Goal: Transaction & Acquisition: Download file/media

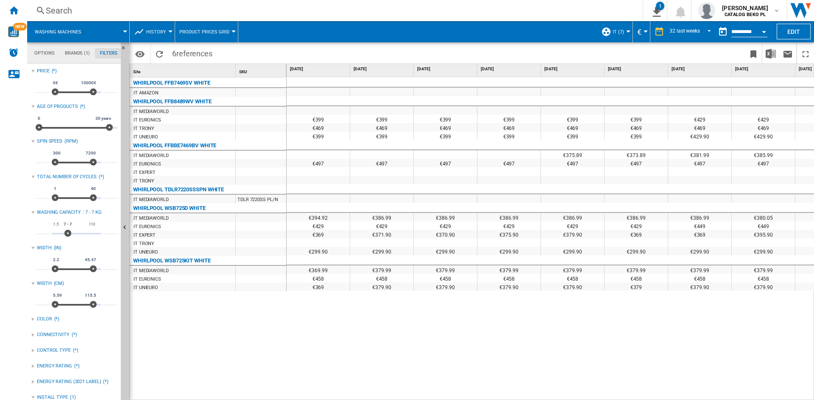
scroll to position [55, 0]
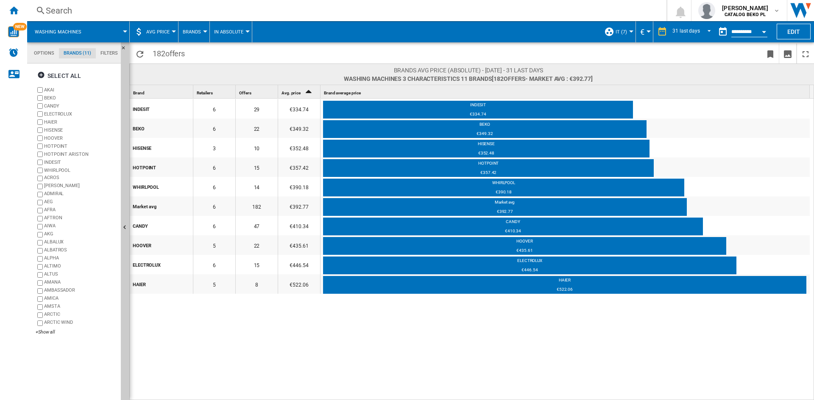
click at [105, 52] on md-tab-item "Filters" at bounding box center [109, 53] width 27 height 10
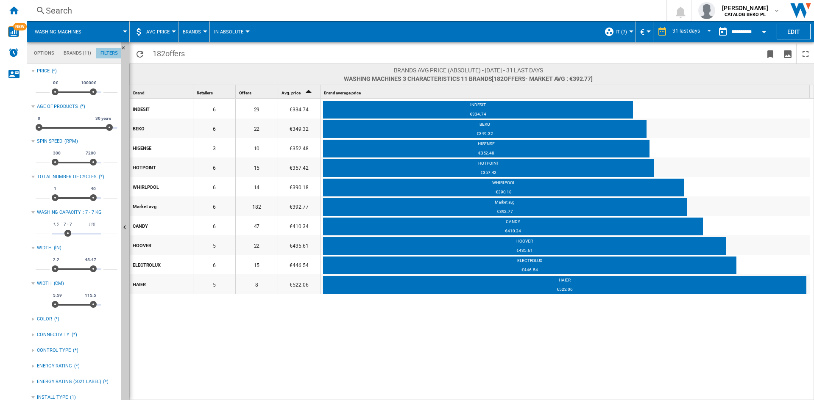
scroll to position [55, 0]
click at [103, 228] on input "*" at bounding box center [110, 230] width 14 height 8
type input "*"
click at [43, 232] on input "*" at bounding box center [43, 230] width 14 height 8
type input "*"
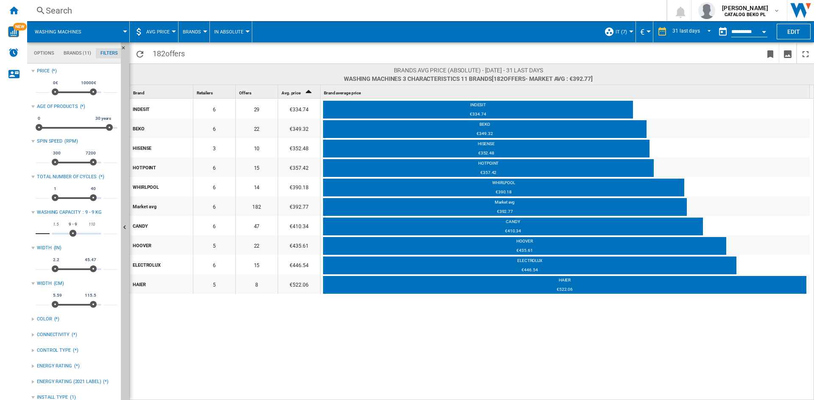
click at [221, 372] on div "INDESIT 6 29 €334.74 INDESIT €334.74 BEKO 6 22 €349.32 BEKO €349.32 HISENSE 3 1…" at bounding box center [472, 250] width 684 height 303
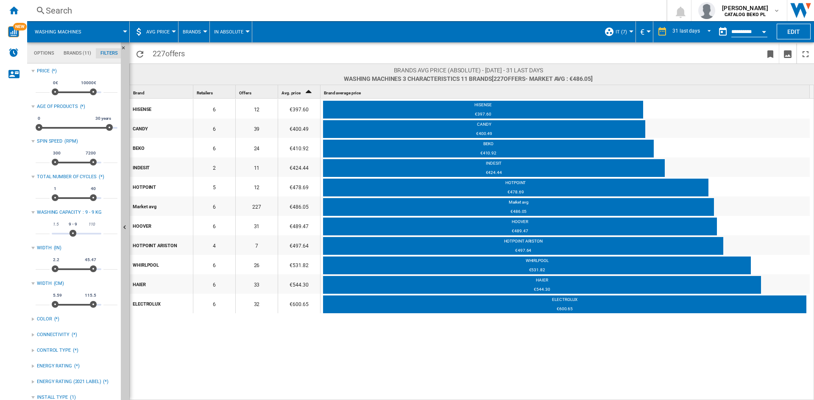
click at [80, 54] on md-tab-item "Brands (11)" at bounding box center [77, 53] width 37 height 10
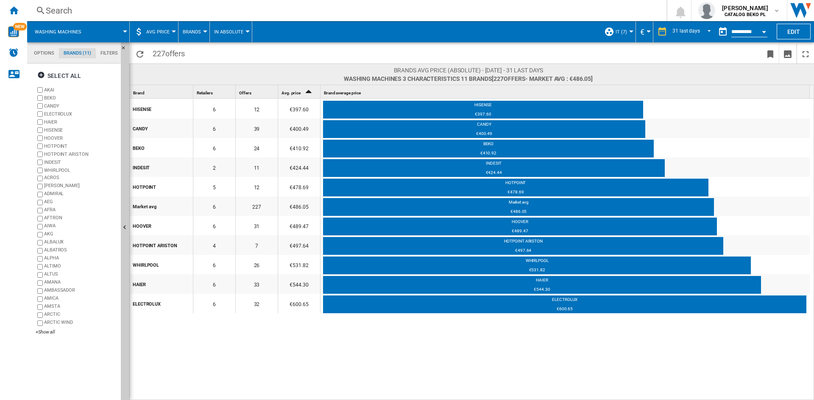
click at [48, 89] on label "AKAI" at bounding box center [80, 90] width 73 height 6
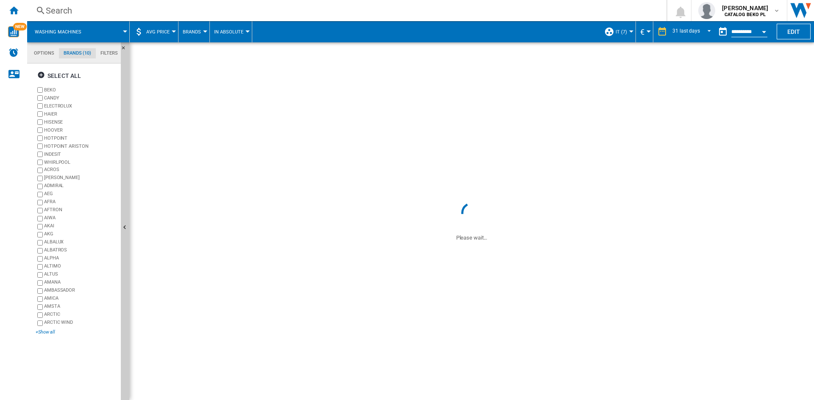
click at [47, 336] on div "+Show all" at bounding box center [77, 332] width 82 height 6
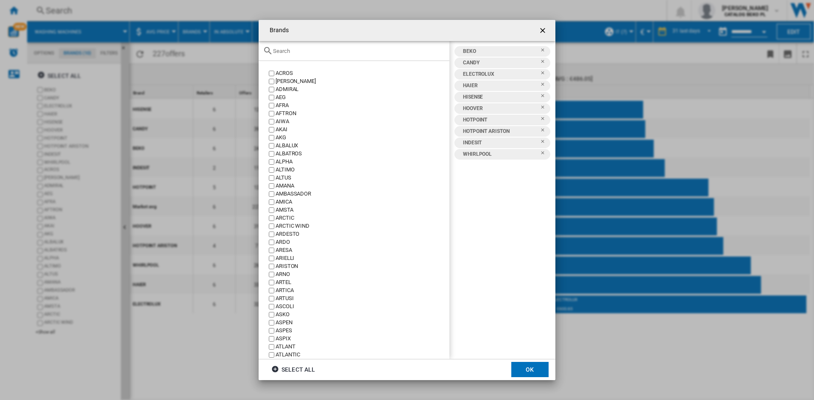
click at [388, 50] on input "Brands ACROS ..." at bounding box center [359, 51] width 172 height 6
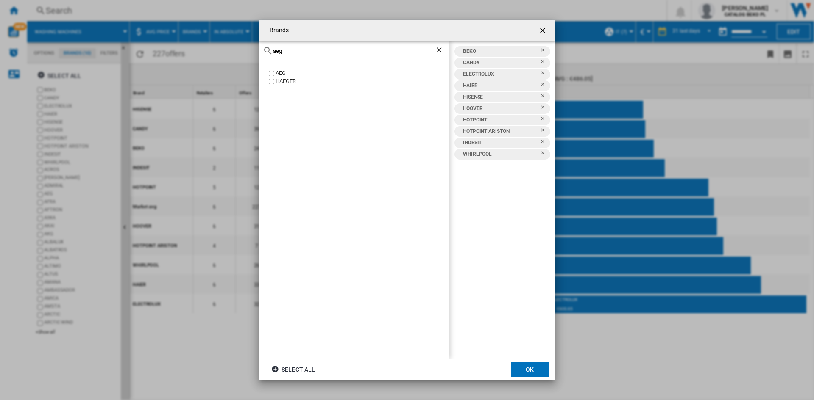
type input "aeg"
click at [302, 53] on input "aeg" at bounding box center [354, 51] width 162 height 6
type input "bosc"
click at [279, 72] on div "BOSCH" at bounding box center [362, 73] width 174 height 8
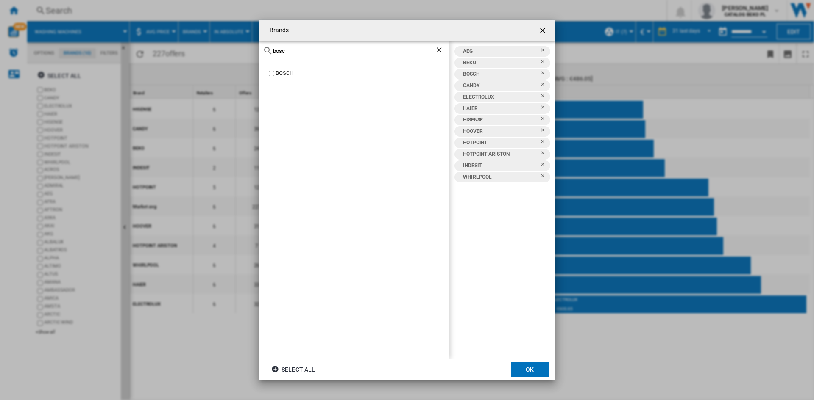
click at [297, 51] on input "bosc" at bounding box center [354, 51] width 162 height 6
type input "lg"
click at [276, 70] on div "LG" at bounding box center [362, 73] width 174 height 8
click at [292, 54] on input "lg" at bounding box center [354, 51] width 162 height 6
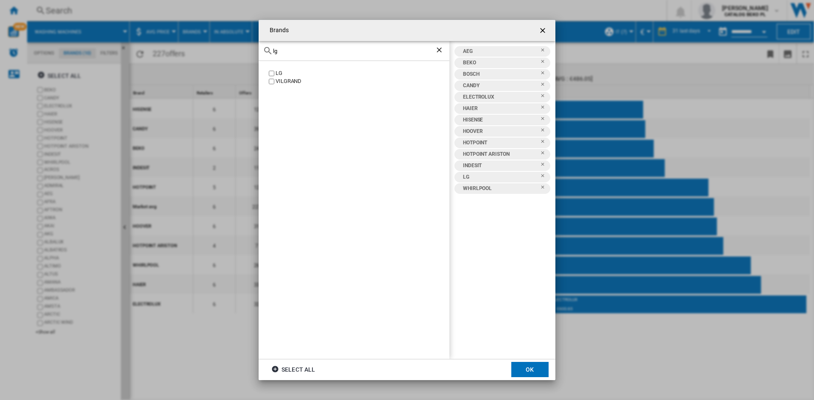
click at [292, 54] on input "lg" at bounding box center [354, 51] width 162 height 6
type input "samsung"
click at [282, 73] on div "SAMSUNG" at bounding box center [362, 73] width 174 height 8
click at [520, 369] on button "OK" at bounding box center [529, 369] width 37 height 15
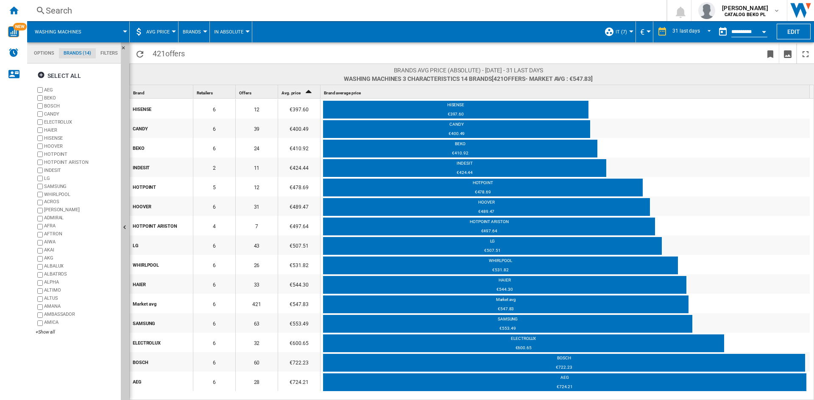
click at [113, 50] on md-tab-item "Filters" at bounding box center [109, 53] width 27 height 10
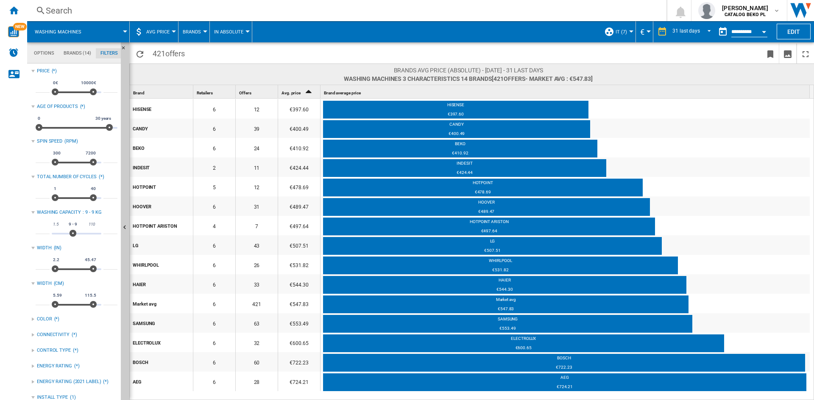
click at [323, 74] on span at bounding box center [256, 74] width 173 height 17
click at [160, 32] on span "AVG Price" at bounding box center [157, 32] width 23 height 6
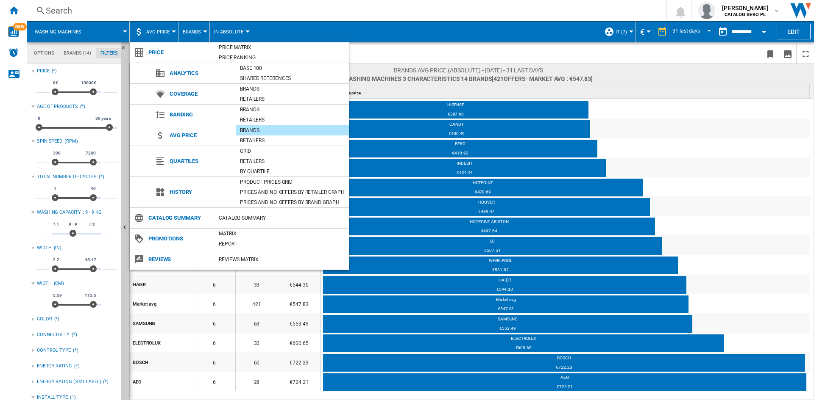
click at [405, 67] on md-backdrop at bounding box center [407, 200] width 814 height 400
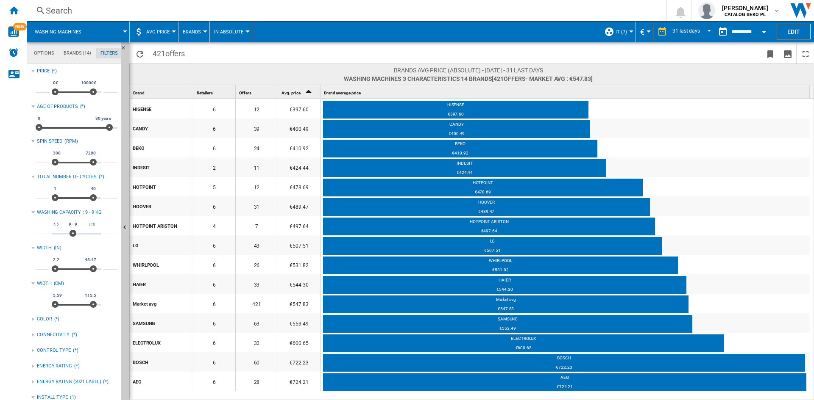
click at [275, 72] on span at bounding box center [256, 74] width 173 height 17
click at [167, 31] on span "AVG Price" at bounding box center [157, 32] width 23 height 6
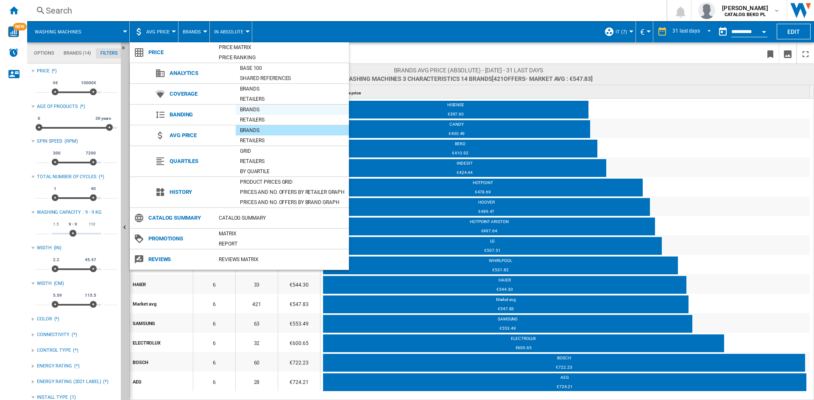
click at [257, 107] on div "Brands" at bounding box center [292, 110] width 113 height 8
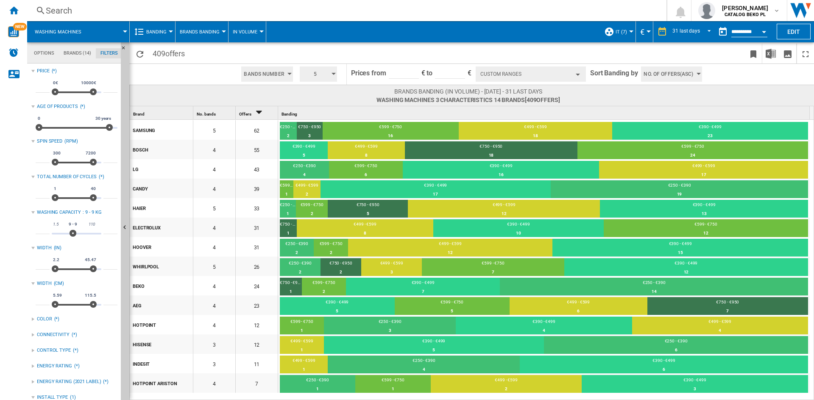
click at [200, 33] on span "Brands Banding" at bounding box center [200, 32] width 40 height 6
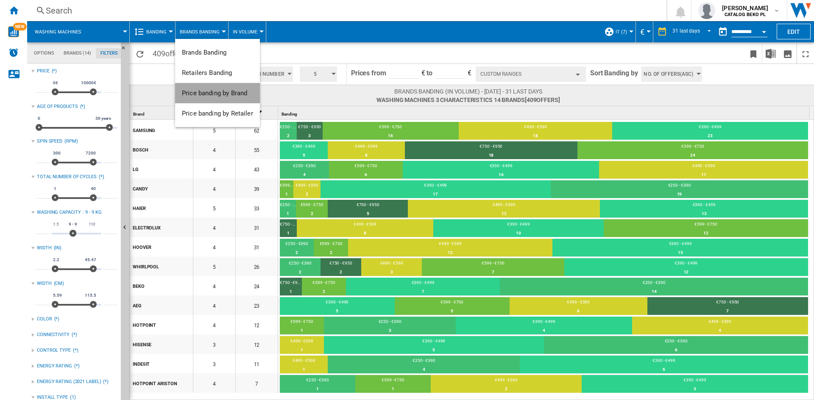
click at [219, 93] on span "Price banding by Brand" at bounding box center [214, 93] width 65 height 8
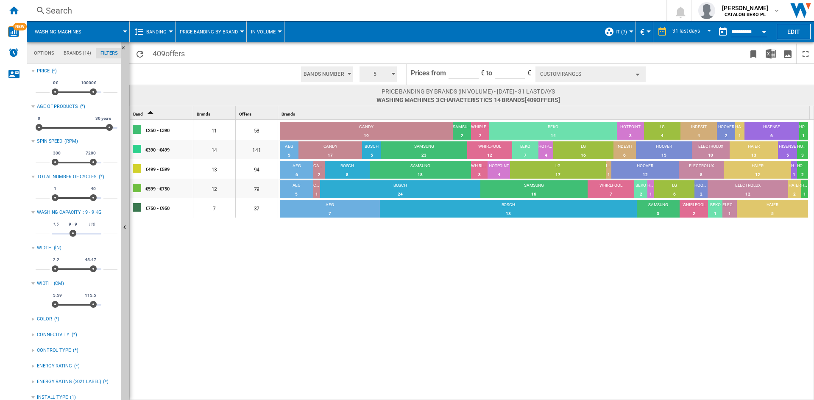
click at [578, 70] on button "Custom Ranges" at bounding box center [590, 74] width 110 height 15
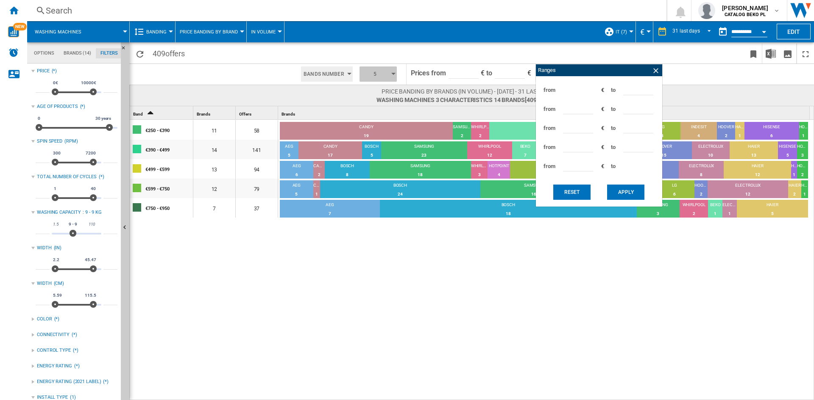
click at [361, 76] on button "5" at bounding box center [377, 74] width 37 height 15
drag, startPoint x: 369, startPoint y: 99, endPoint x: 368, endPoint y: 124, distance: 24.6
click at [368, 124] on md-menu-content "3 4 5 6 7 8 9 10" at bounding box center [378, 119] width 41 height 75
click at [368, 124] on button "7" at bounding box center [378, 123] width 41 height 8
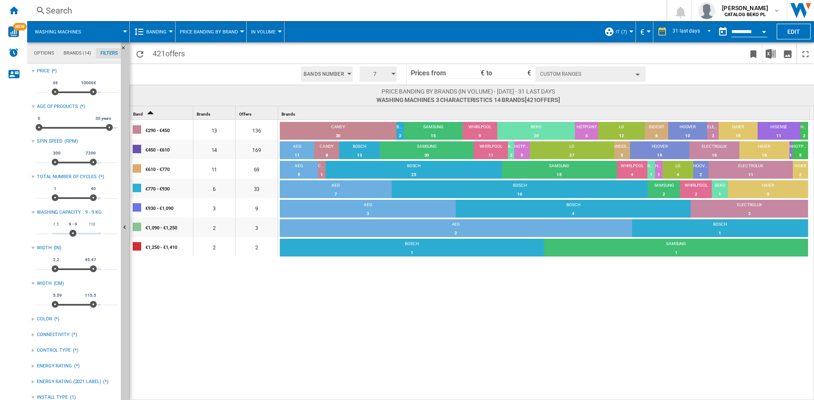
click at [386, 70] on span "7" at bounding box center [375, 74] width 26 height 15
click at [380, 106] on button "5" at bounding box center [378, 106] width 41 height 8
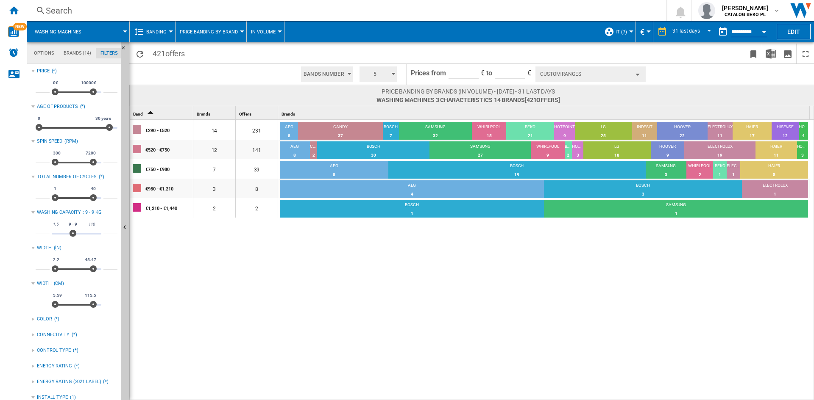
click at [589, 77] on button "Custom Ranges" at bounding box center [590, 74] width 110 height 15
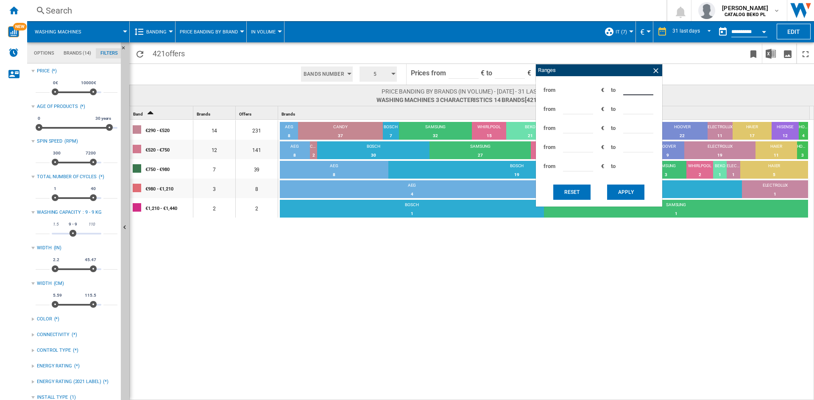
drag, startPoint x: 636, startPoint y: 90, endPoint x: 614, endPoint y: 91, distance: 21.2
click at [614, 91] on div "from *** € to ***" at bounding box center [599, 90] width 118 height 19
type input "***"
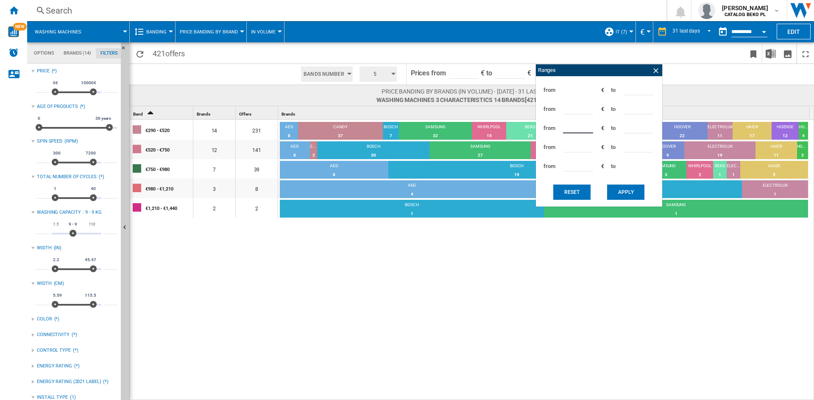
type input "***"
type input "*"
type input "***"
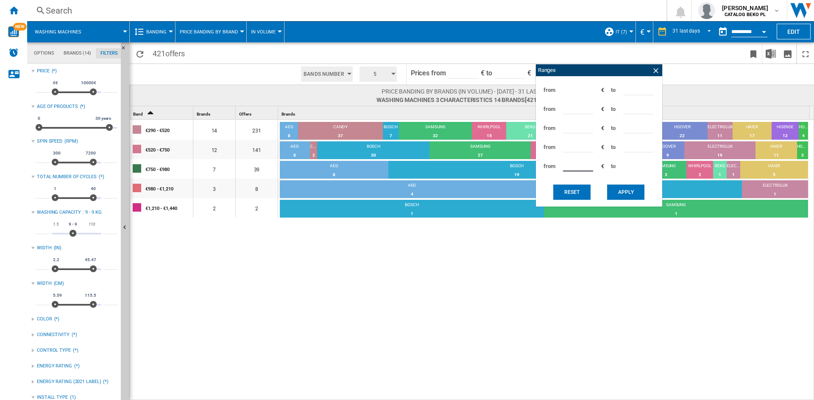
type input "***"
click at [615, 192] on button "Apply" at bounding box center [625, 192] width 37 height 15
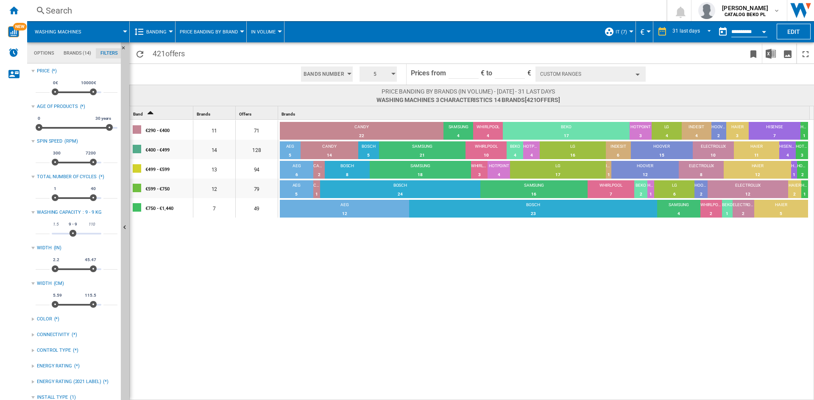
click at [351, 256] on div "€290 - €400 11 71 CANDY 22 30.99% SAMSUNG 4 5.63% WHIRLPOOL 4 5.63% BEKO 17 23.…" at bounding box center [472, 260] width 684 height 281
click at [126, 230] on ng-md-icon "Hide" at bounding box center [126, 229] width 10 height 10
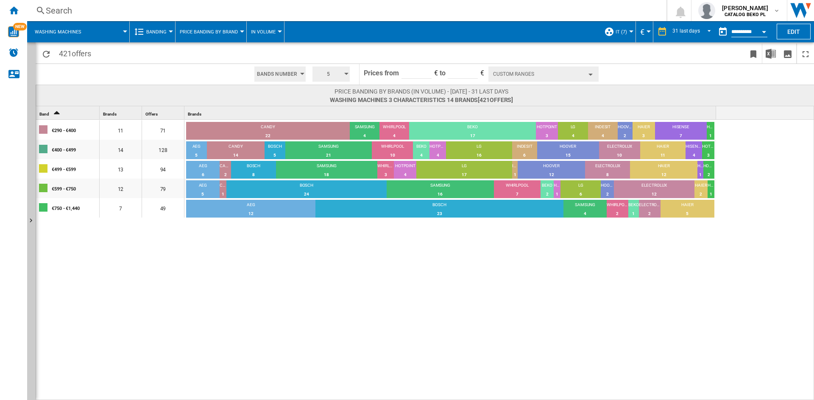
click at [301, 307] on div "€290 - €400 11 71 CANDY 22 30.99% SAMSUNG 4 5.63% WHIRLPOOL 4 5.63% BEKO 17 23.…" at bounding box center [378, 260] width 684 height 281
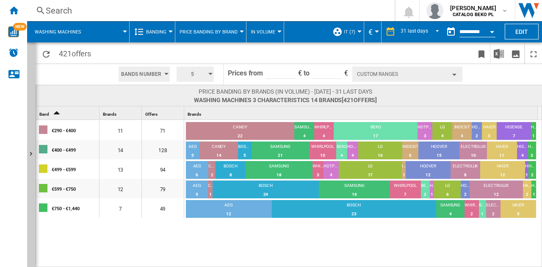
click at [453, 225] on div "€290 - €400 11 71 CANDY 22 30.99% SAMSUNG 4 5.63% WHIRLPOOL 4 5.63% BEKO 17 23.…" at bounding box center [289, 194] width 507 height 148
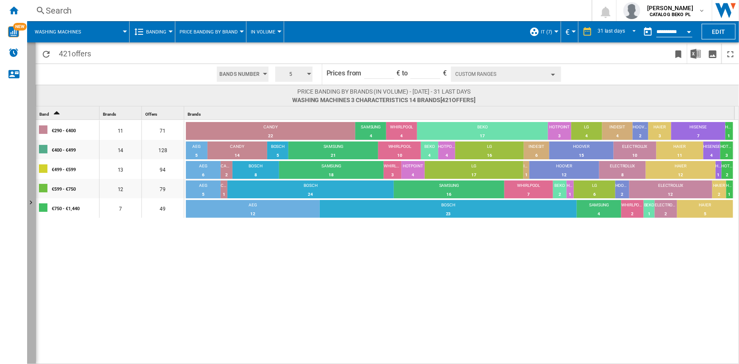
click at [32, 207] on ng-md-icon "Show" at bounding box center [32, 204] width 10 height 10
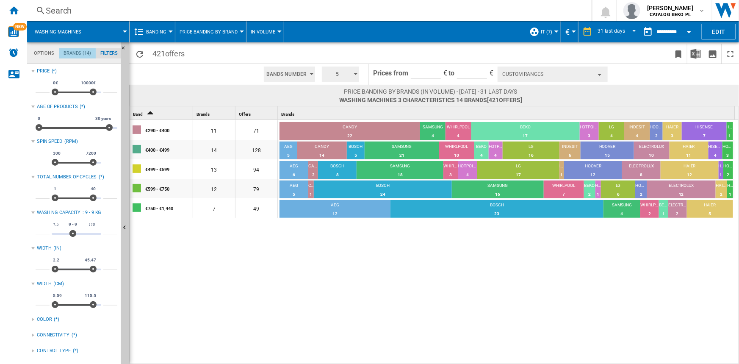
click at [72, 55] on md-tab-item "Brands (14)" at bounding box center [77, 53] width 37 height 10
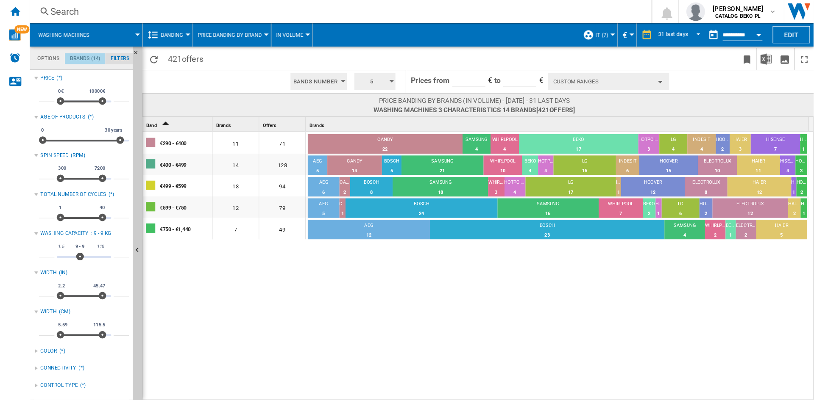
scroll to position [32, 0]
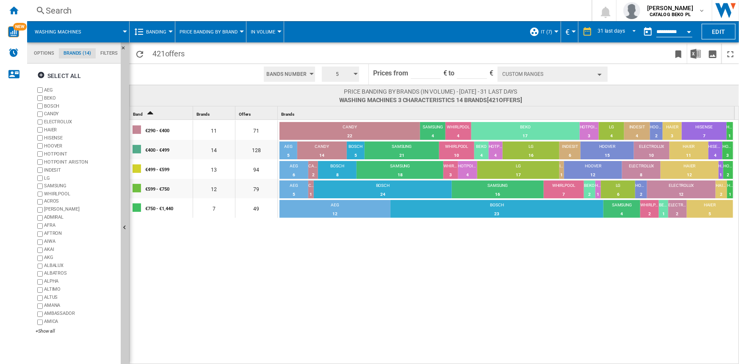
click at [45, 162] on label "HOTPOINT ARISTON" at bounding box center [80, 162] width 73 height 6
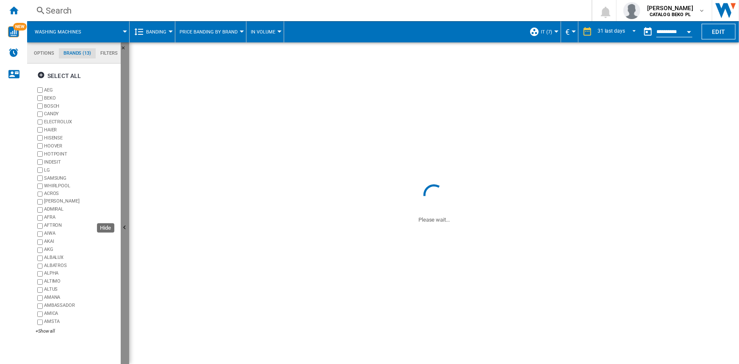
click at [125, 141] on button "Hide" at bounding box center [125, 228] width 8 height 372
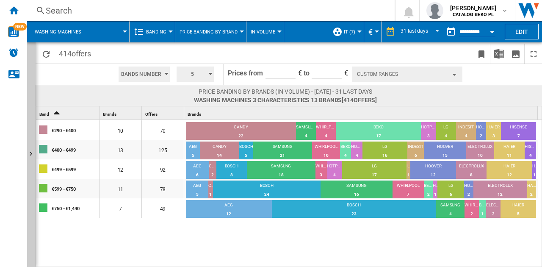
click at [358, 234] on div "€290 - €400 10 70 CANDY 22 31.43% SAMSUNG 4 5.71% WHIRLPOOL 4 5.71% BEKO 17 24.…" at bounding box center [289, 194] width 507 height 148
click at [353, 236] on div "€290 - €400 10 70 CANDY 22 31.43% SAMSUNG 4 5.71% WHIRLPOOL 4 5.71% BEKO 17 24.…" at bounding box center [289, 194] width 507 height 148
click at [315, 245] on div "€290 - €400 10 70 CANDY 22 31.43% SAMSUNG 4 5.71% WHIRLPOOL 4 5.71% BEKO 17 24.…" at bounding box center [289, 194] width 507 height 148
click at [392, 236] on div "€290 - €400 10 70 CANDY 22 31.43% SAMSUNG 4 5.71% WHIRLPOOL 4 5.71% BEKO 17 24.…" at bounding box center [289, 194] width 507 height 148
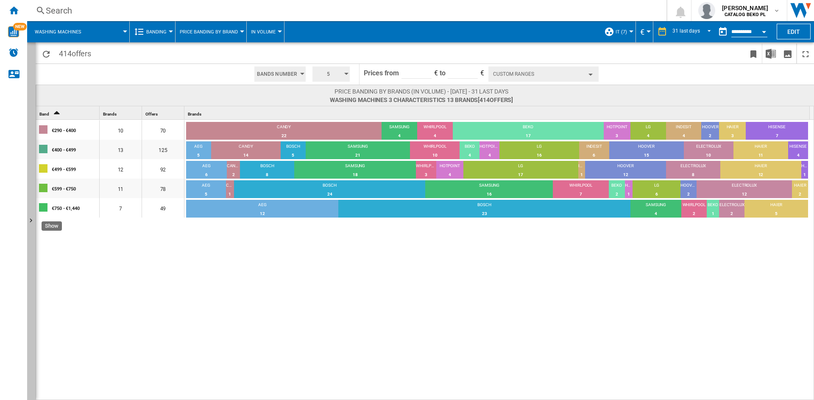
click at [29, 222] on ng-md-icon "Show" at bounding box center [32, 222] width 10 height 10
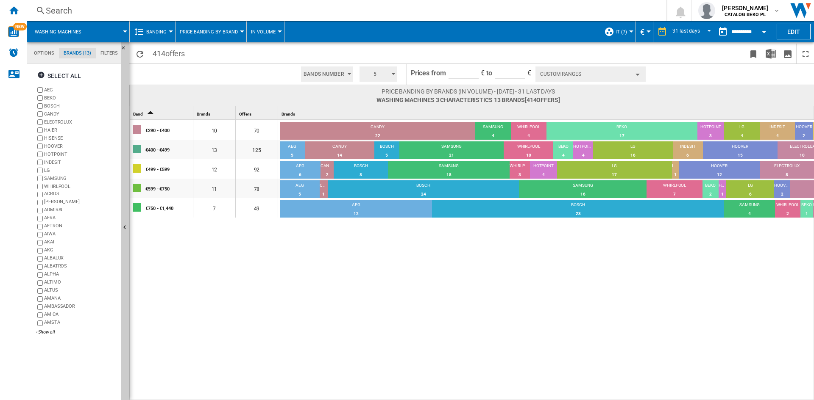
click at [315, 265] on div "€290 - €400 10 70 CANDY 22 31.43% SAMSUNG 4 5.71% WHIRLPOOL 4 5.71% BEKO 17 24.…" at bounding box center [519, 260] width 778 height 281
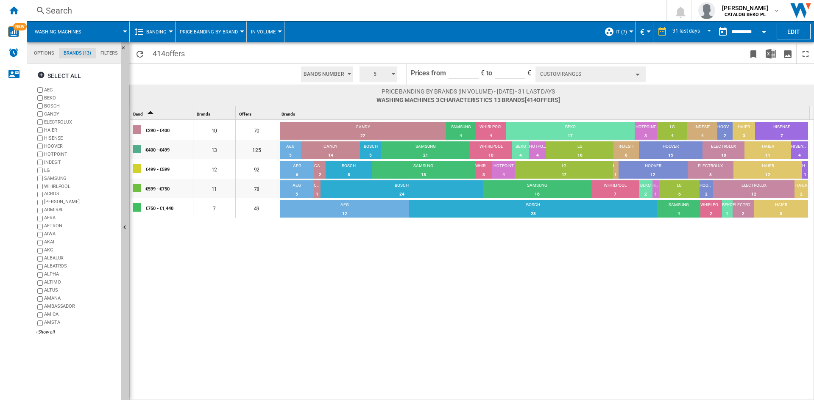
click at [154, 33] on span "Banding" at bounding box center [156, 32] width 20 height 6
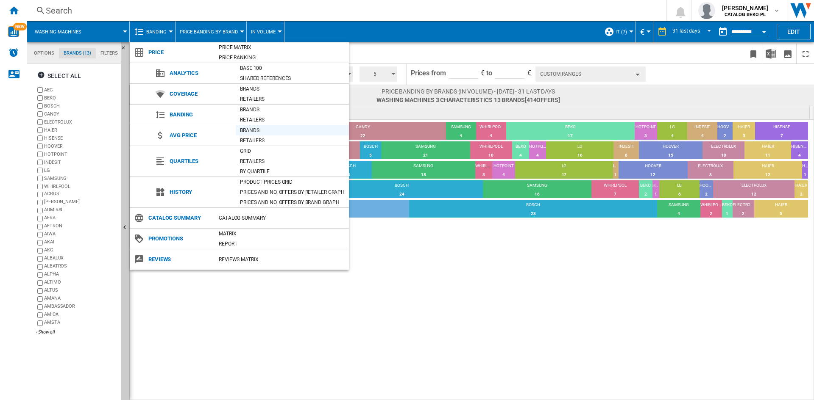
click at [269, 128] on div "Brands" at bounding box center [292, 130] width 113 height 8
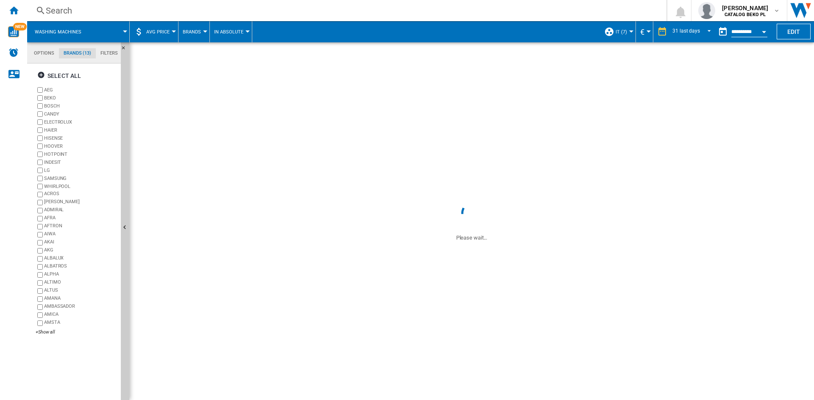
click at [766, 33] on button "Open calendar" at bounding box center [763, 30] width 15 height 15
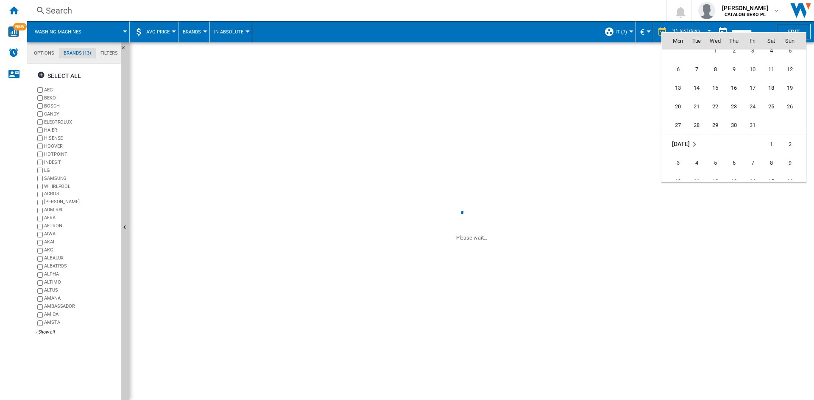
scroll to position [3152, 0]
click at [752, 138] on span "31" at bounding box center [752, 144] width 17 height 17
type input "**********"
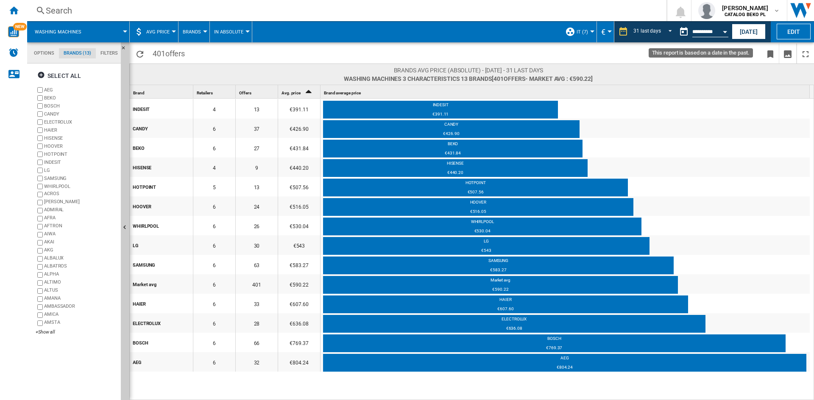
click at [724, 36] on button "Open calendar" at bounding box center [724, 30] width 15 height 15
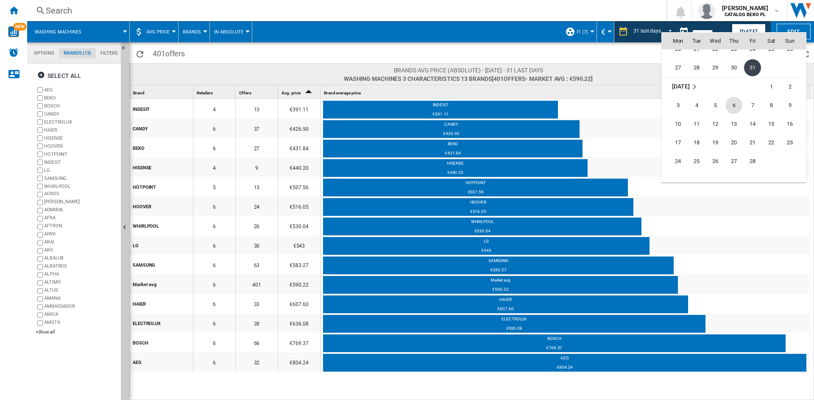
scroll to position [3271, 0]
click at [751, 121] on span "28" at bounding box center [752, 119] width 17 height 17
type input "**********"
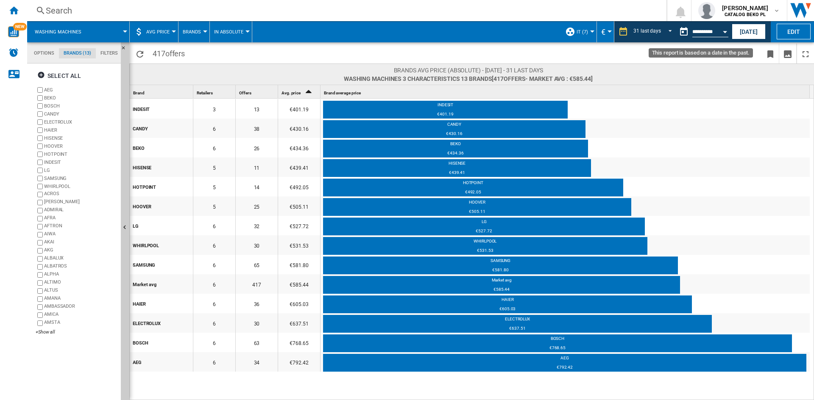
click at [721, 35] on button "Open calendar" at bounding box center [724, 30] width 15 height 15
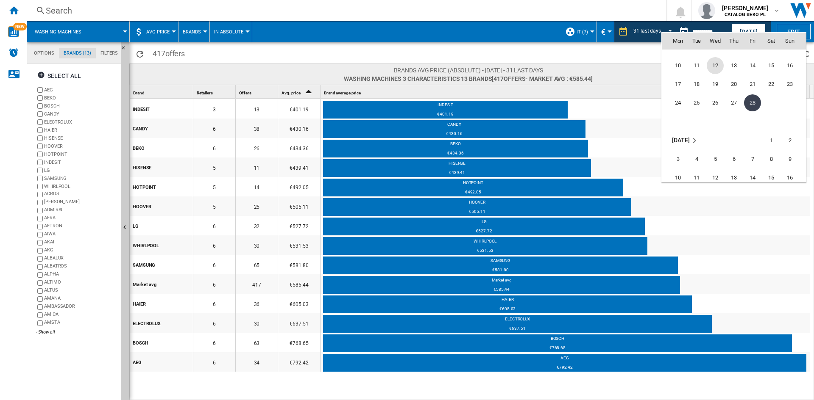
scroll to position [3383, 0]
click at [681, 135] on span "31" at bounding box center [677, 137] width 17 height 17
type input "**********"
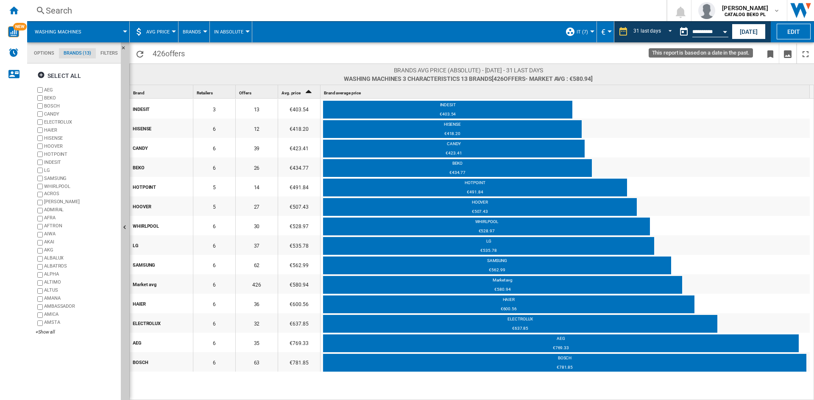
click at [722, 32] on div "Open calendar" at bounding box center [724, 32] width 4 height 2
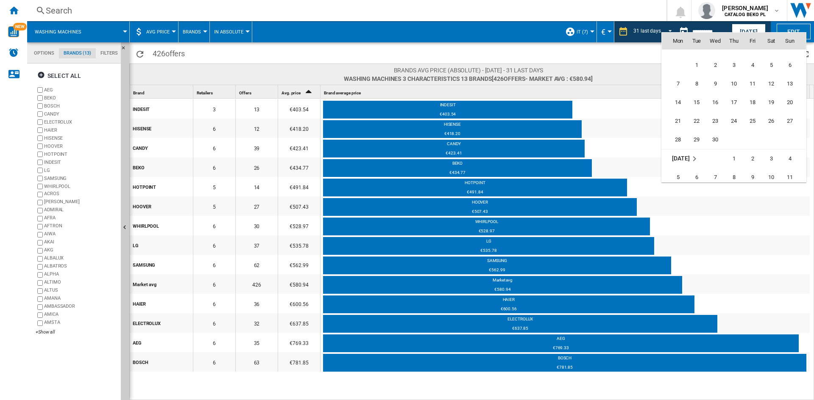
scroll to position [3496, 0]
click at [719, 133] on span "30" at bounding box center [714, 137] width 17 height 17
type input "**********"
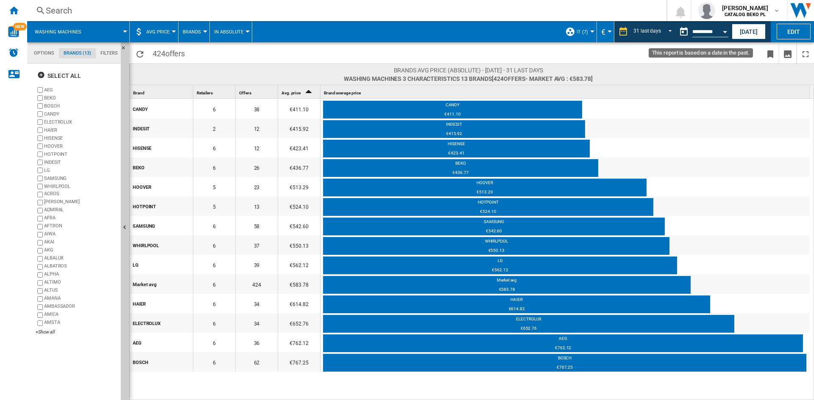
click at [722, 33] on button "Open calendar" at bounding box center [724, 30] width 15 height 15
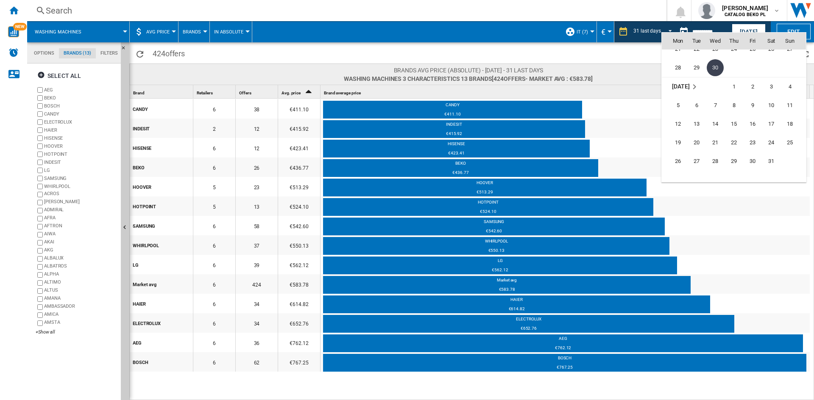
scroll to position [3608, 0]
click at [775, 120] on span "31" at bounding box center [770, 119] width 17 height 17
type input "**********"
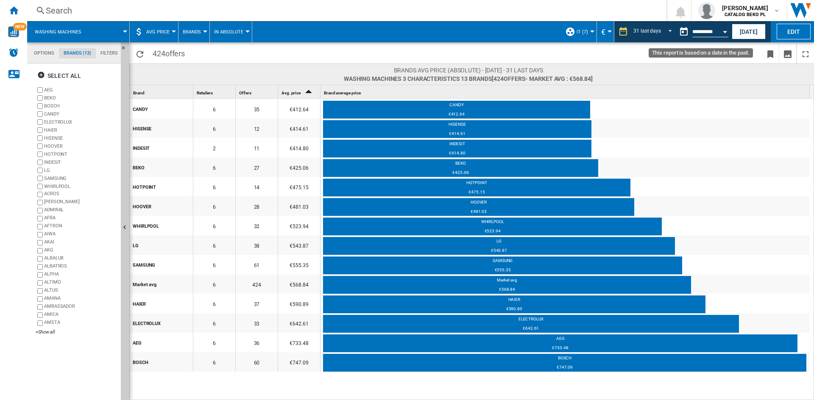
click at [719, 32] on button "Open calendar" at bounding box center [724, 30] width 15 height 15
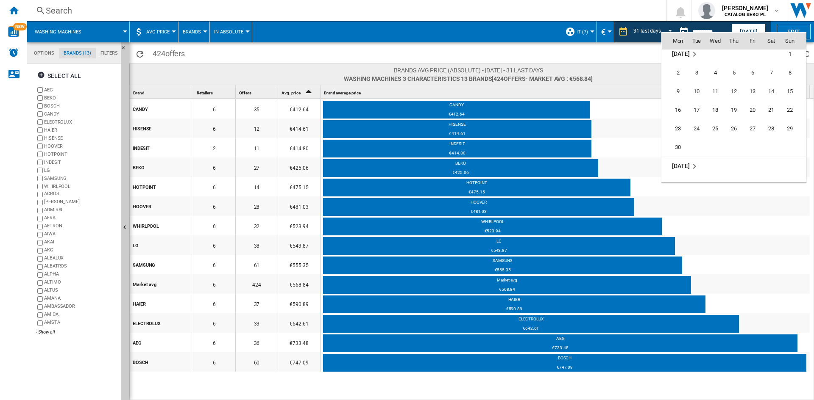
scroll to position [3720, 0]
click at [682, 138] on span "30" at bounding box center [677, 137] width 17 height 17
type input "**********"
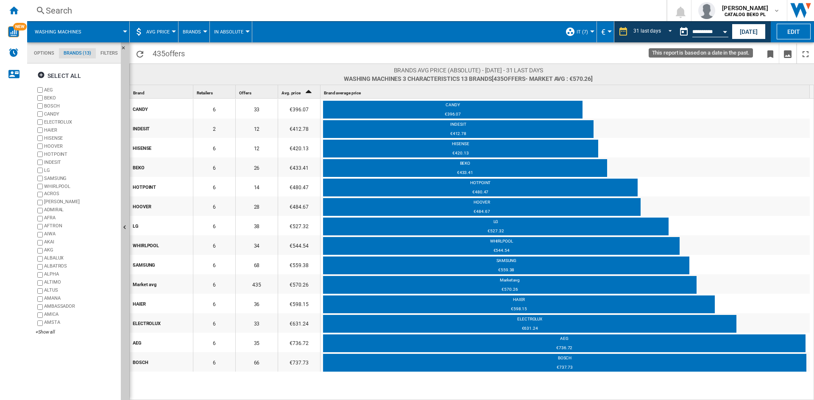
click at [723, 29] on button "Open calendar" at bounding box center [724, 30] width 15 height 15
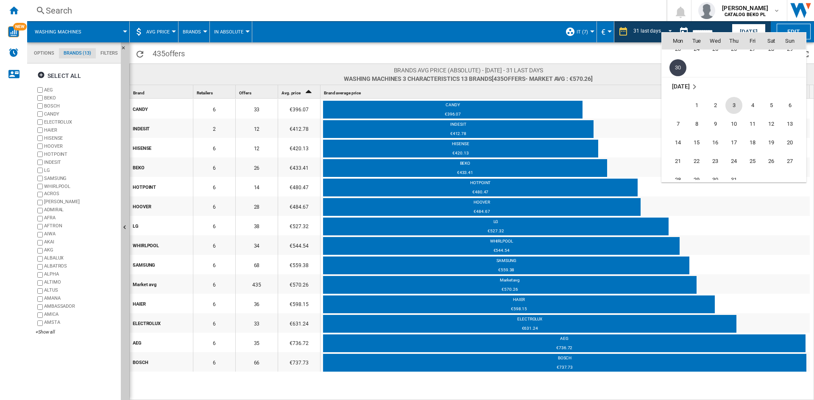
scroll to position [3833, 0]
click at [733, 136] on span "31" at bounding box center [733, 137] width 17 height 17
type input "**********"
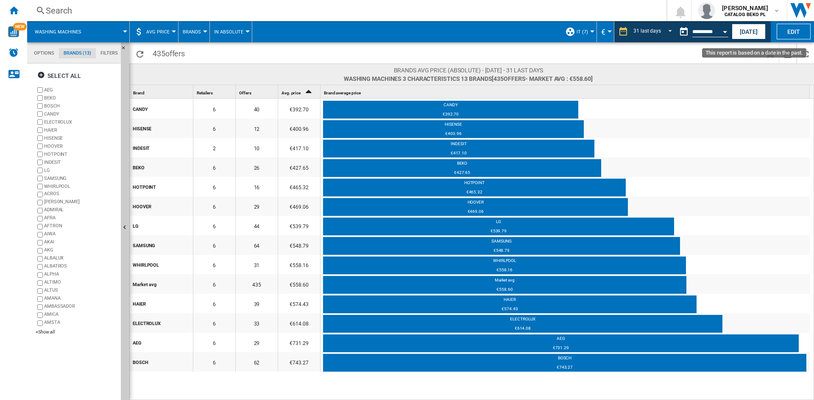
click at [725, 31] on div "Open calendar" at bounding box center [724, 32] width 4 height 2
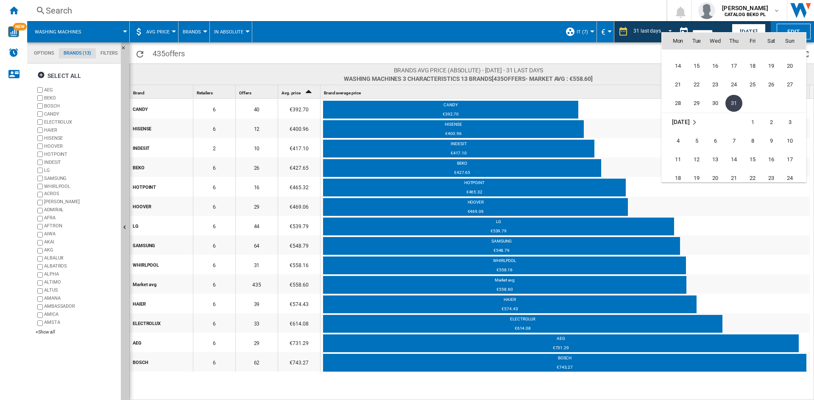
scroll to position [3945, 0]
click at [783, 119] on span "31" at bounding box center [789, 119] width 17 height 17
type input "**********"
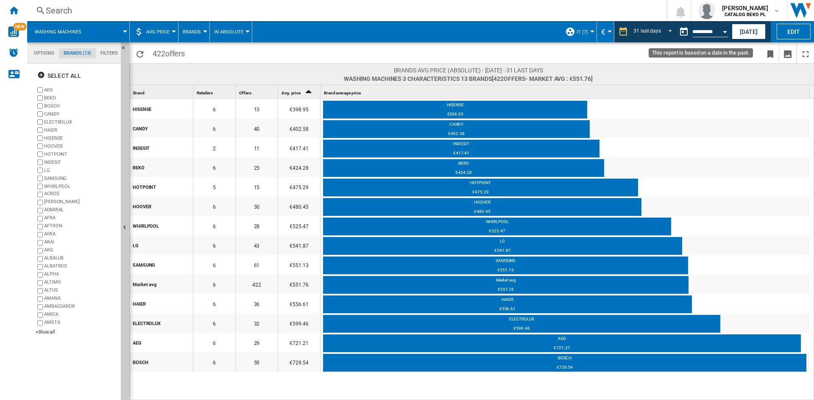
click at [725, 28] on button "Open calendar" at bounding box center [724, 30] width 15 height 15
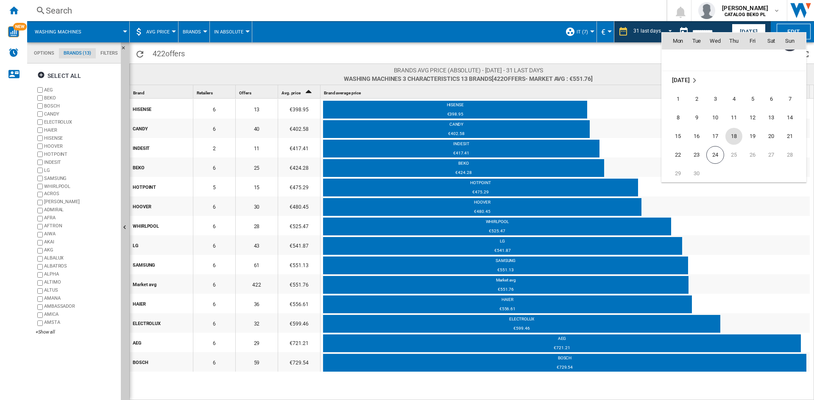
scroll to position [4043, 0]
click at [710, 133] on span "24" at bounding box center [715, 133] width 18 height 18
type input "**********"
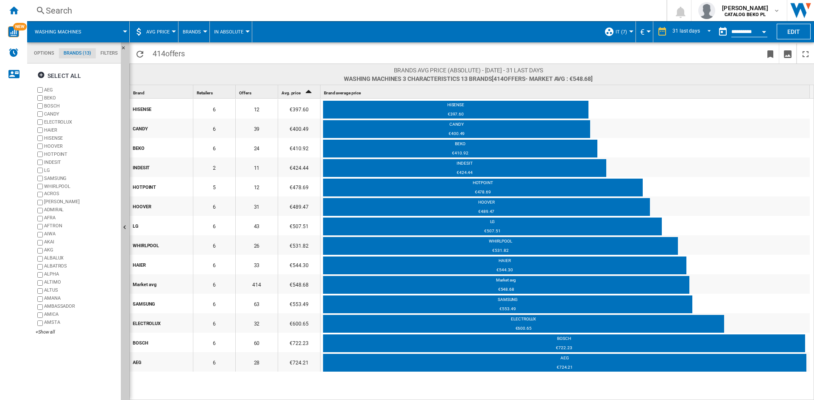
click at [370, 32] on span at bounding box center [425, 31] width 347 height 21
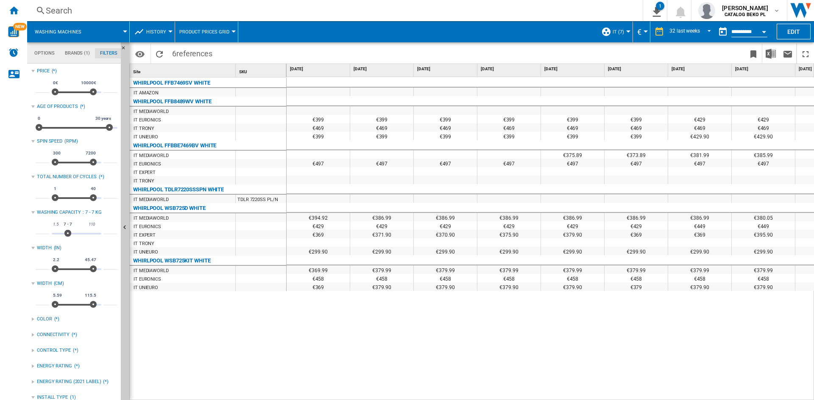
click at [75, 55] on md-tab-item "Brands (1)" at bounding box center [77, 53] width 35 height 10
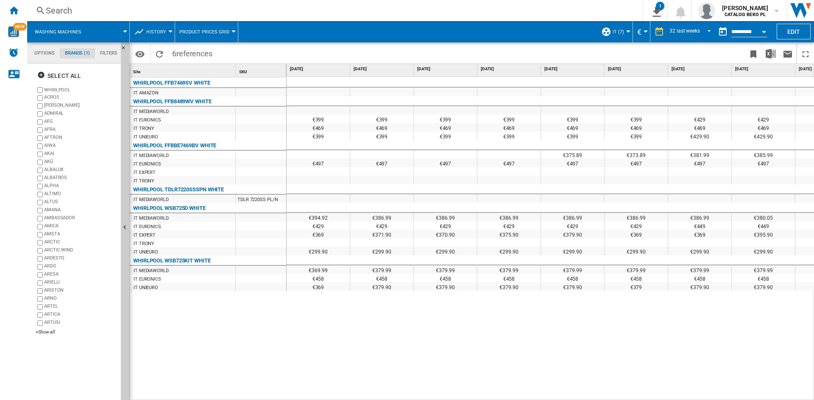
click at [109, 53] on md-tab-item "Filters" at bounding box center [109, 53] width 28 height 10
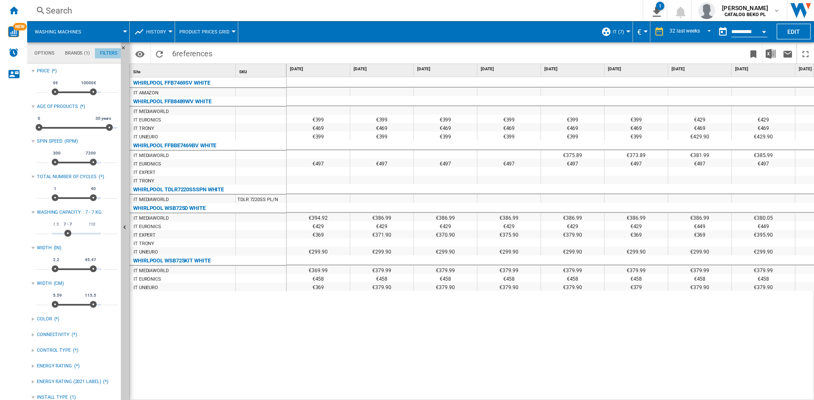
scroll to position [55, 0]
click at [103, 228] on input "*" at bounding box center [110, 230] width 14 height 8
type input "*"
click at [44, 229] on input "*" at bounding box center [43, 230] width 14 height 8
type input "*"
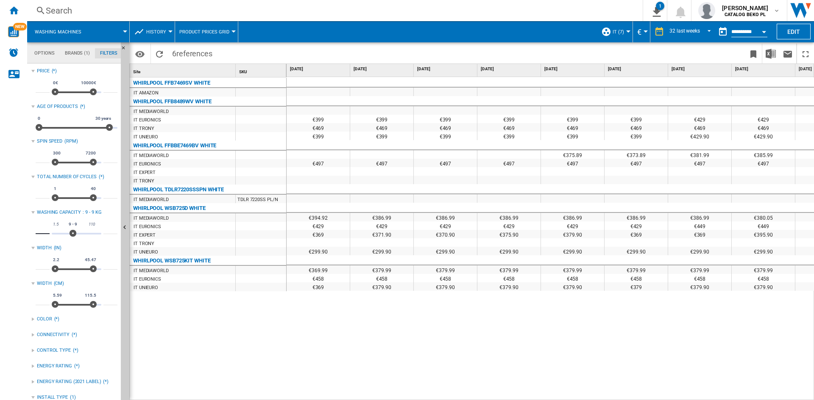
click at [281, 342] on div "WHIRLPOOL FFB7469SV WHITE IT AMAZON WHIRLPOOL FFB8489WV WHITE IT MEDIAWORLD IT …" at bounding box center [208, 237] width 157 height 319
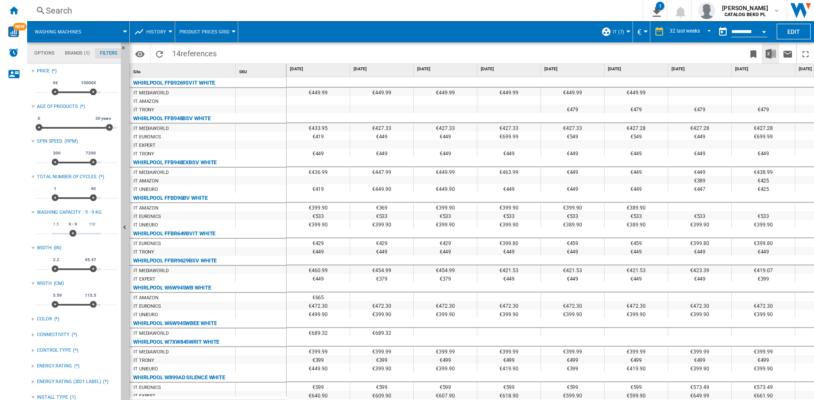
click at [771, 54] on img "Download in Excel" at bounding box center [770, 54] width 10 height 10
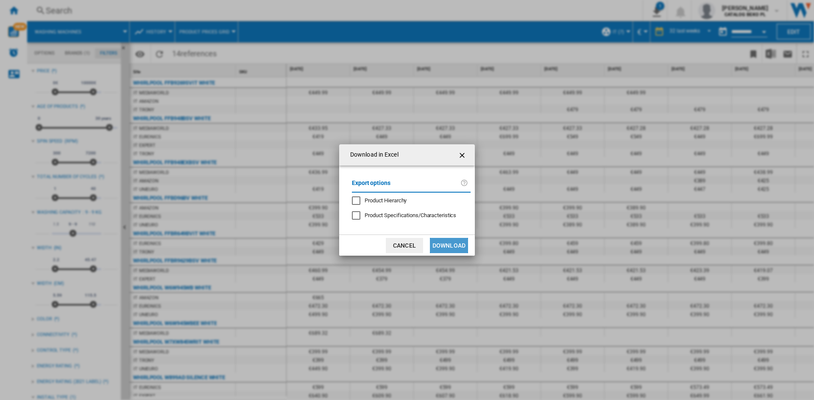
click at [445, 247] on button "Download" at bounding box center [449, 245] width 38 height 15
